Goal: Use online tool/utility: Use online tool/utility

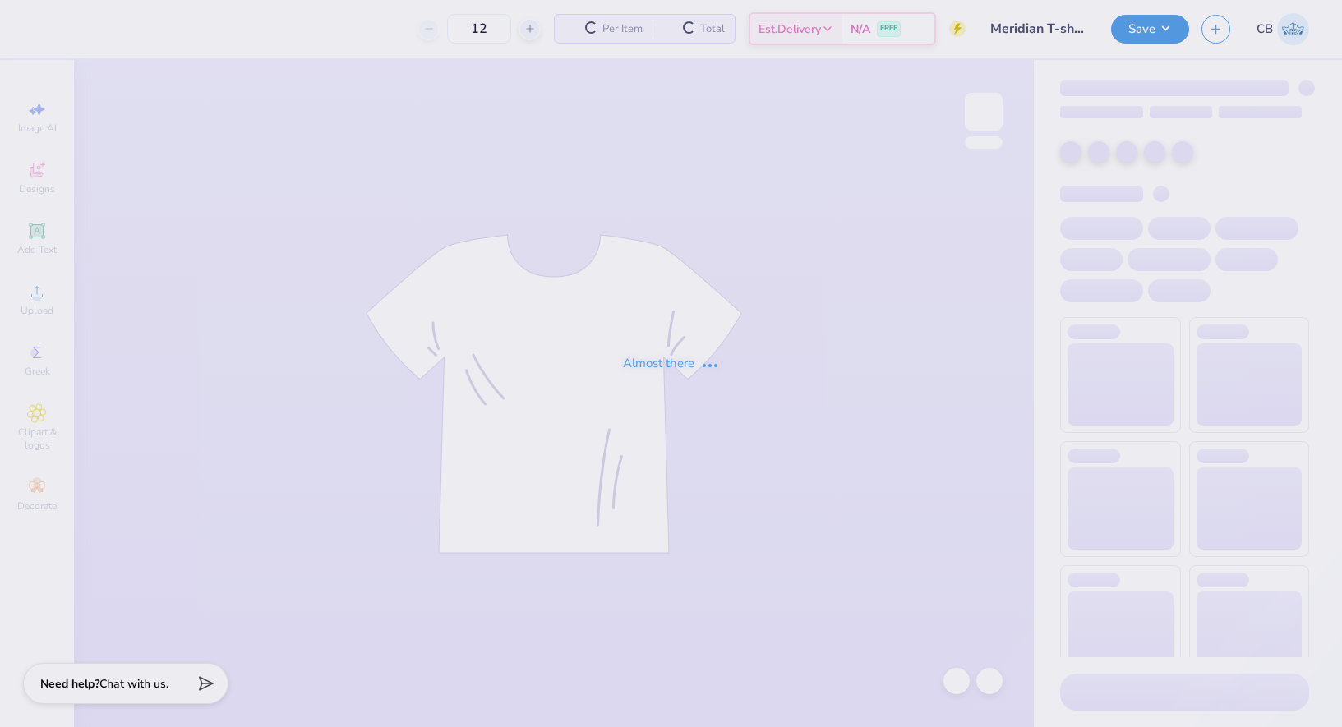
type input "50"
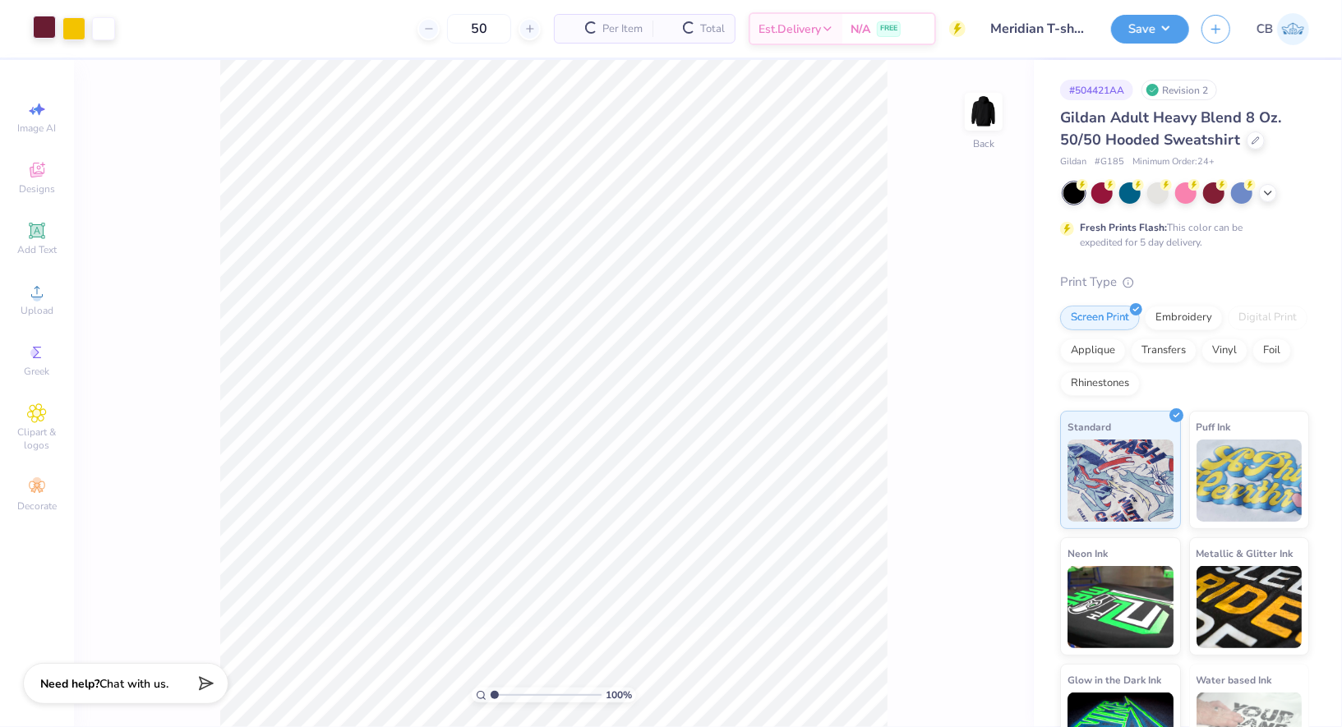
click at [41, 19] on div at bounding box center [44, 27] width 23 height 23
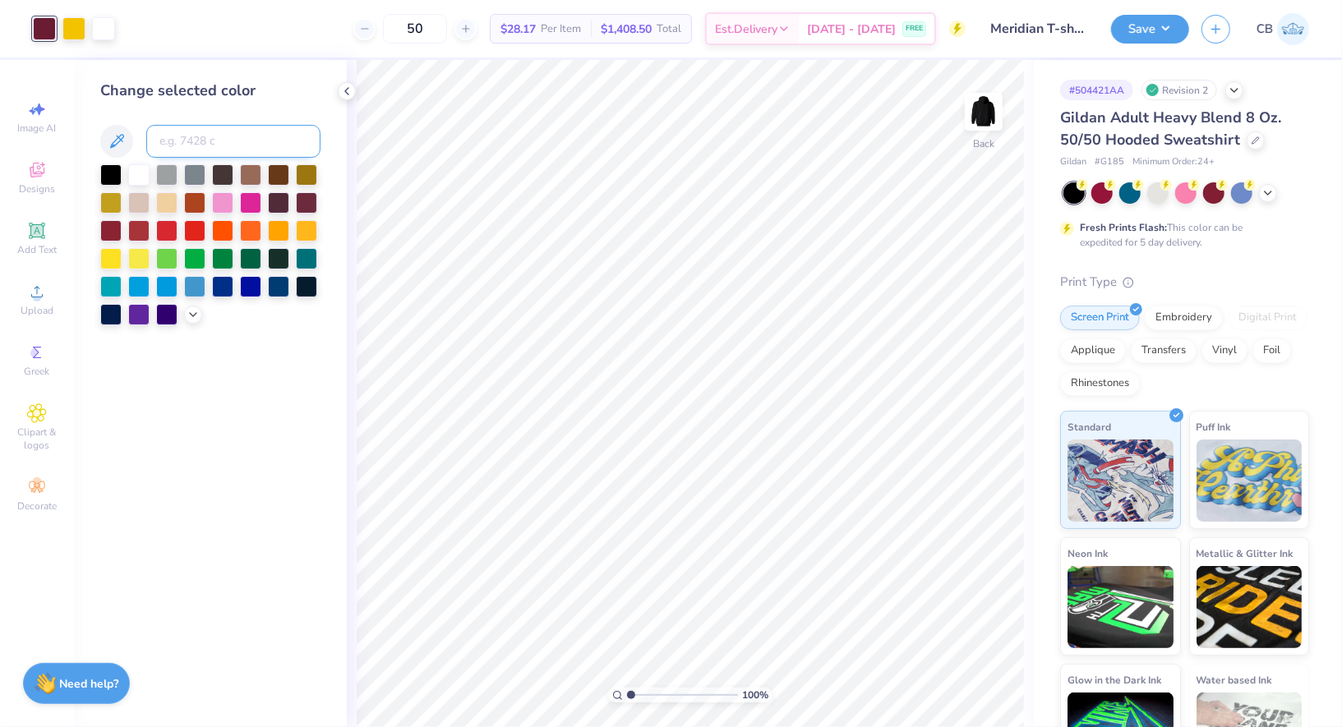
click at [209, 140] on input at bounding box center [233, 141] width 174 height 33
type input "186"
click at [1141, 35] on button "Save" at bounding box center [1150, 26] width 78 height 29
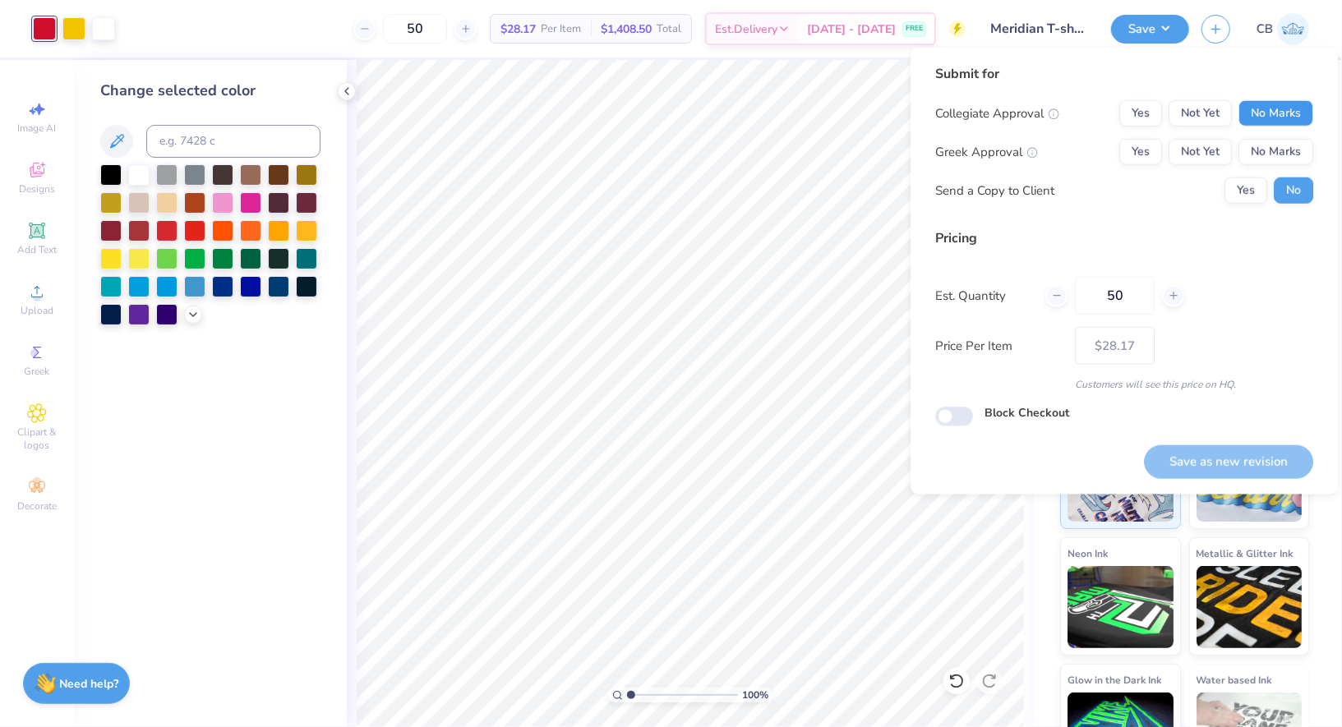
click at [1294, 122] on button "No Marks" at bounding box center [1275, 113] width 75 height 26
click at [1288, 159] on button "No Marks" at bounding box center [1275, 152] width 75 height 26
click at [1229, 464] on button "Save as new revision" at bounding box center [1228, 462] width 169 height 34
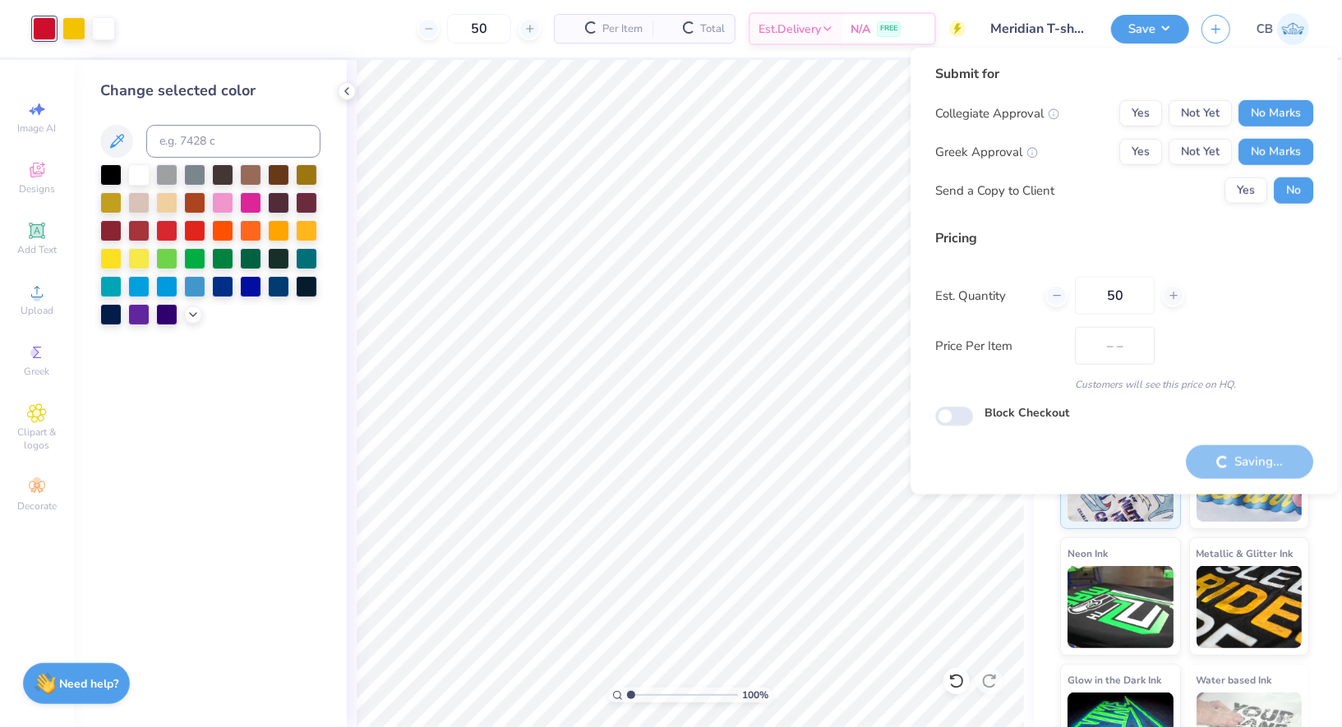
type input "$28.17"
